Goal: Navigation & Orientation: Find specific page/section

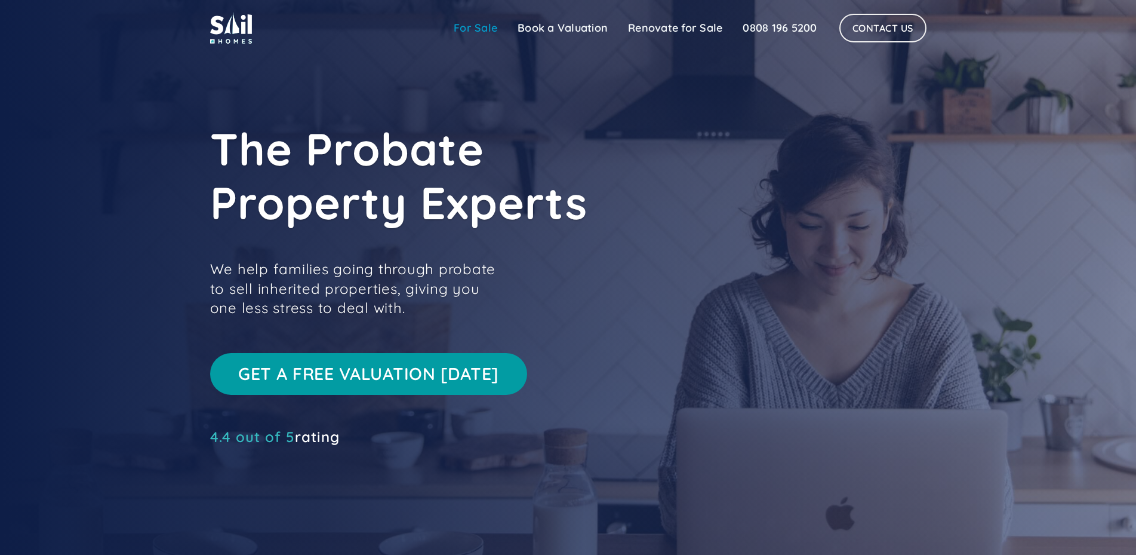
click at [477, 30] on link "For Sale" at bounding box center [476, 28] width 64 height 24
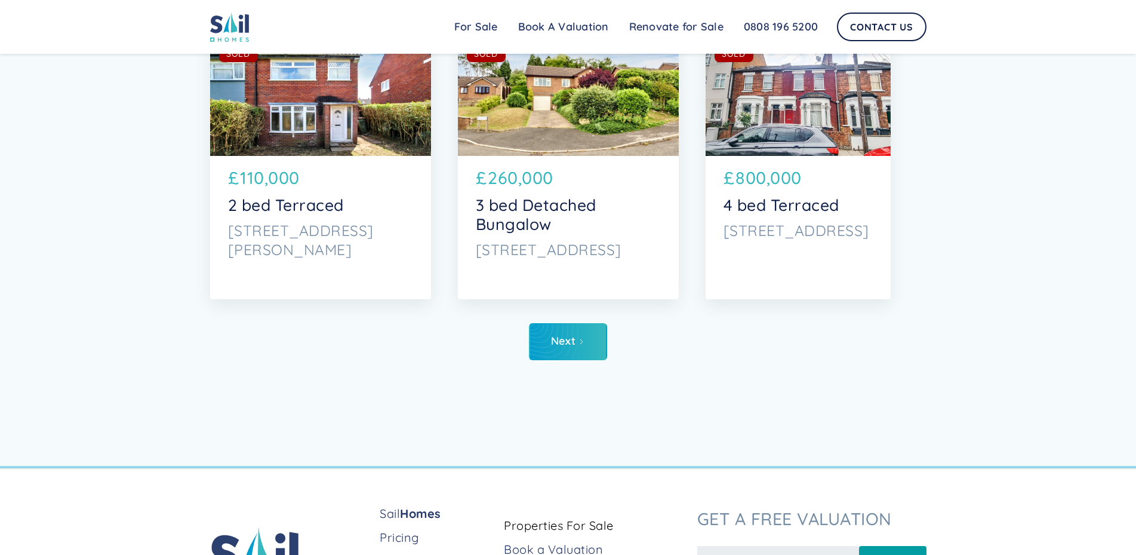
scroll to position [6138, 0]
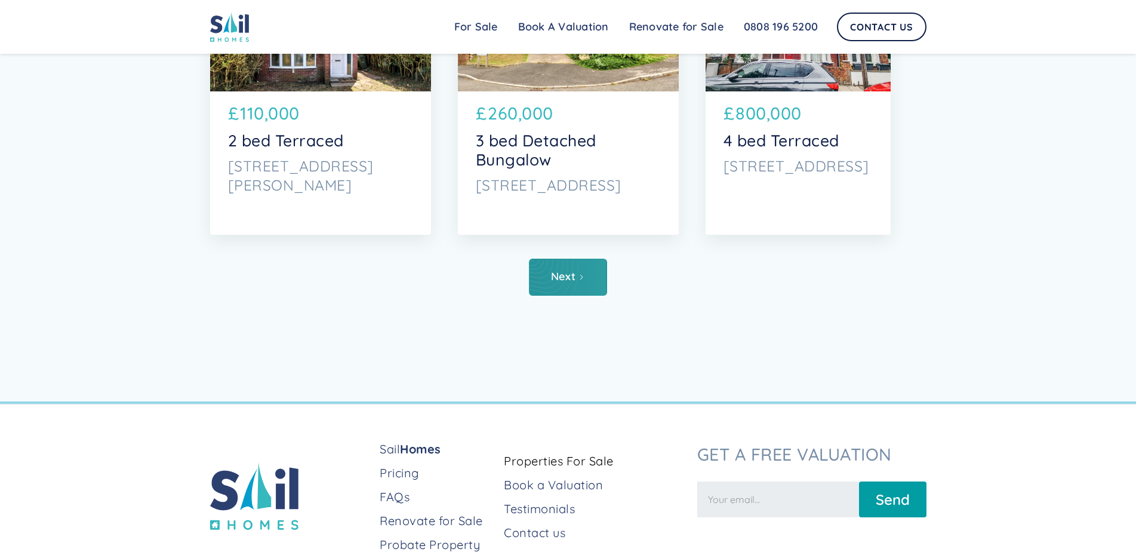
click at [552, 277] on div "Next" at bounding box center [563, 276] width 24 height 12
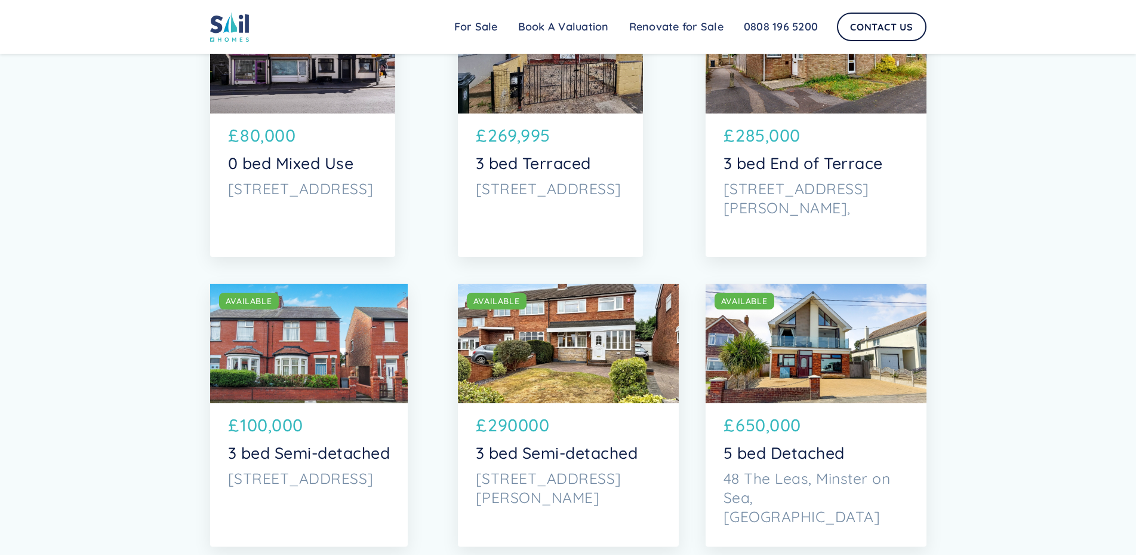
scroll to position [1982, 0]
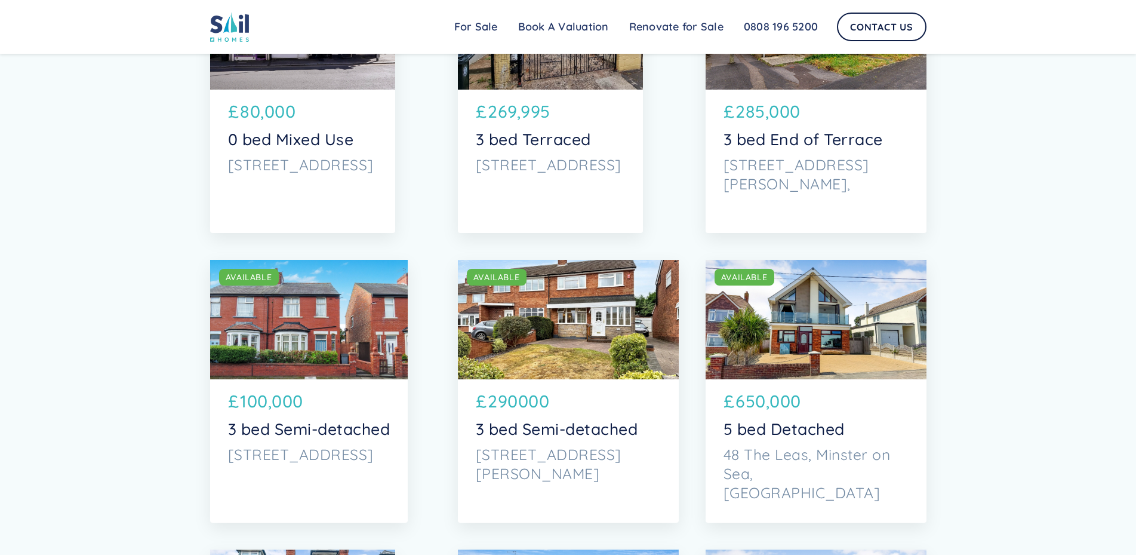
click at [795, 322] on div "SOLD AVAILABLE" at bounding box center [816, 319] width 221 height 119
